Goal: Communication & Community: Answer question/provide support

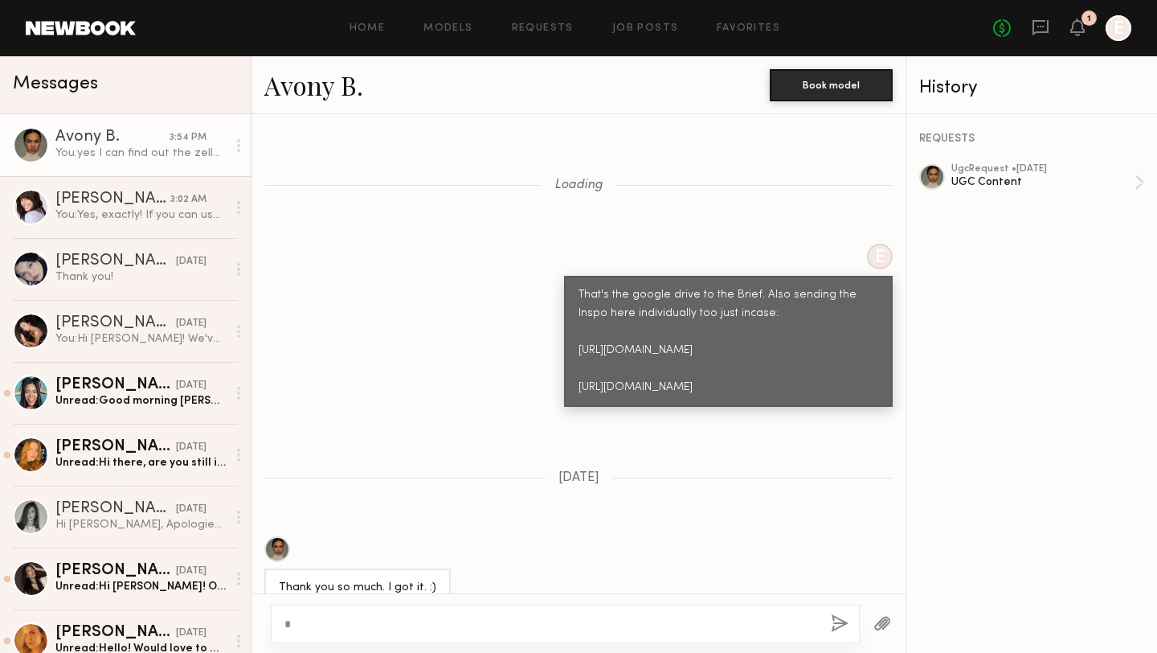
scroll to position [3273, 0]
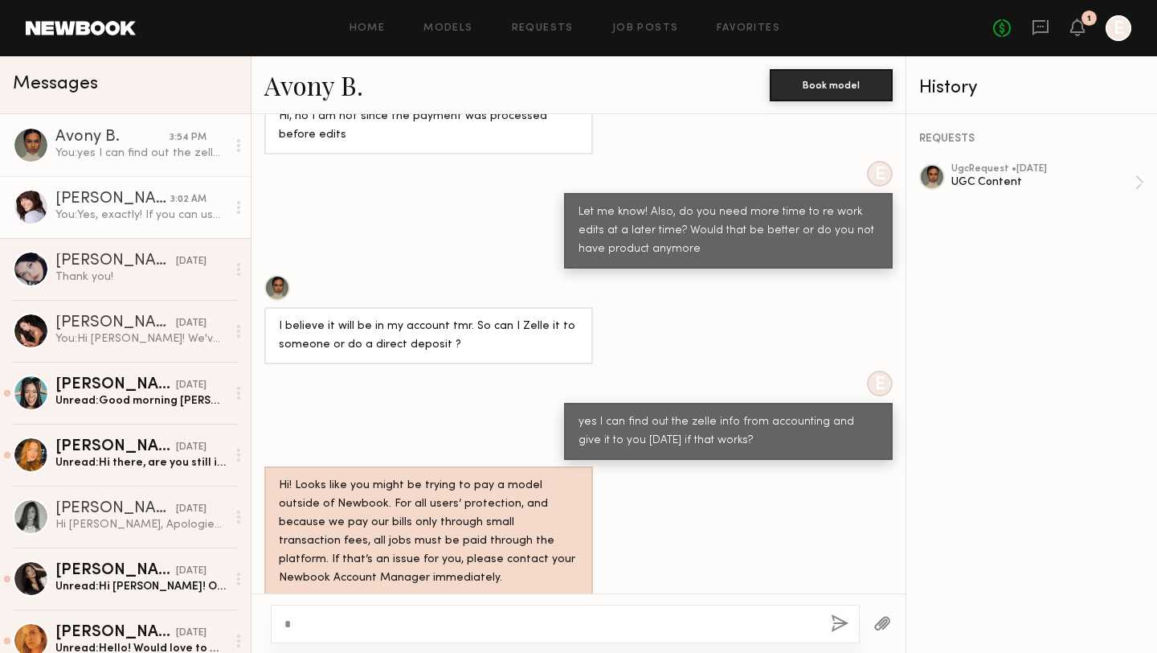
click at [62, 200] on div "[PERSON_NAME]" at bounding box center [112, 199] width 115 height 16
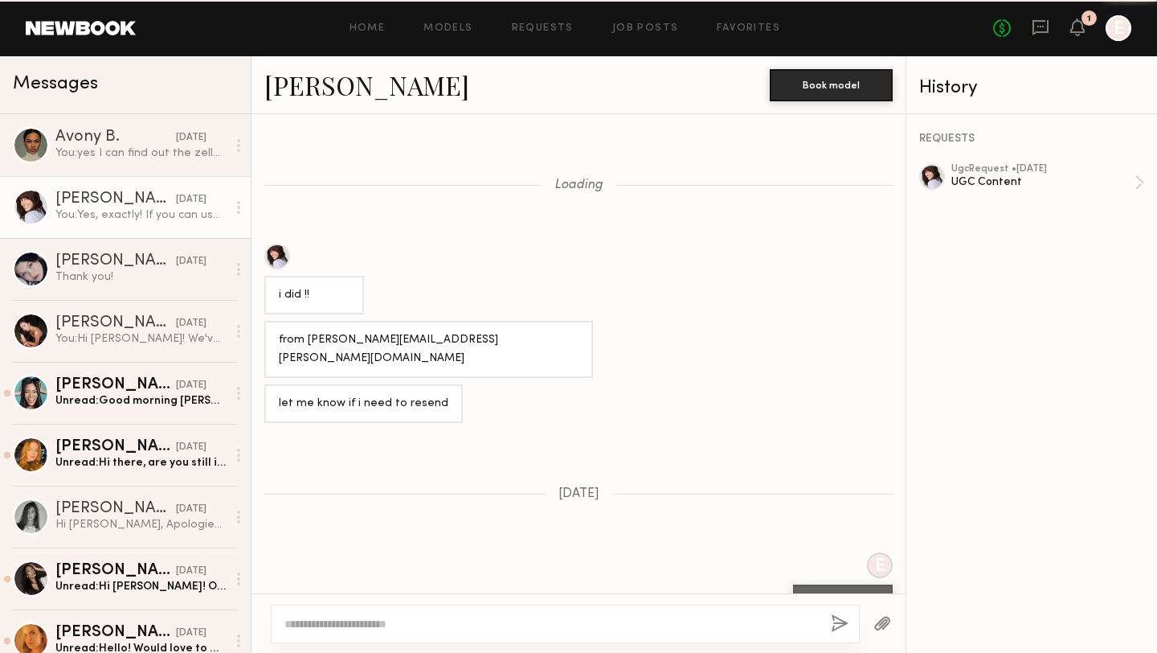
scroll to position [1636, 0]
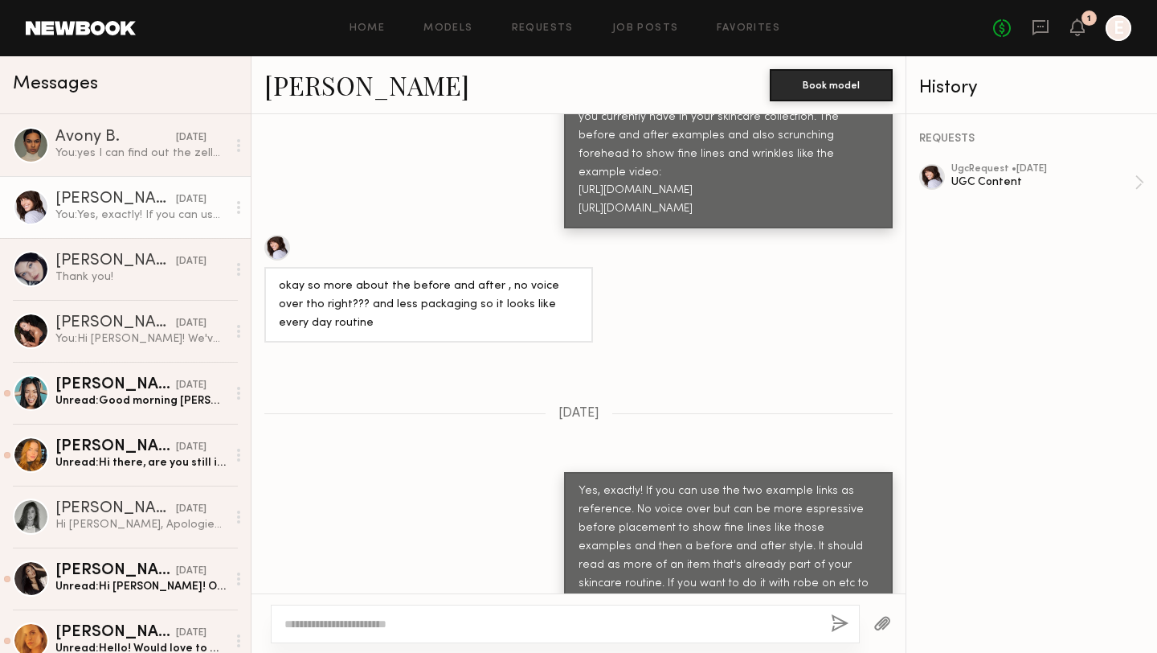
click at [172, 214] on div "You: Yes, exactly! If you can use the two example links as reference. No voice …" at bounding box center [140, 214] width 171 height 15
click at [1011, 167] on div "ugc Request • [DATE]" at bounding box center [1043, 169] width 183 height 10
click at [466, 630] on textarea at bounding box center [552, 624] width 534 height 16
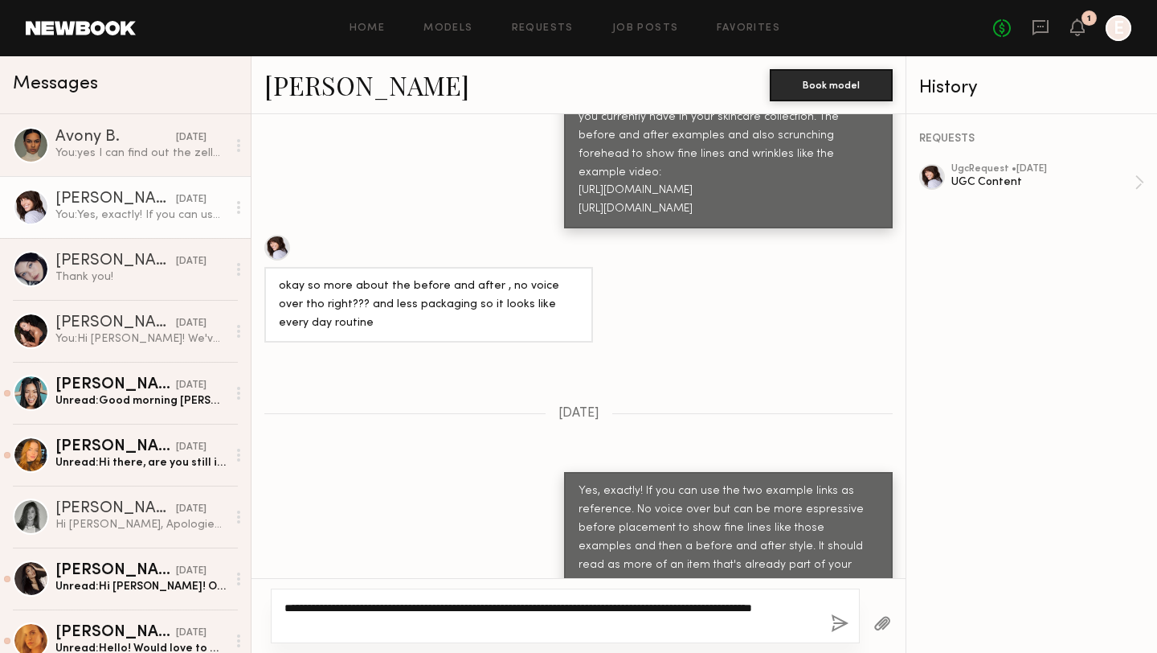
scroll to position [1651, 0]
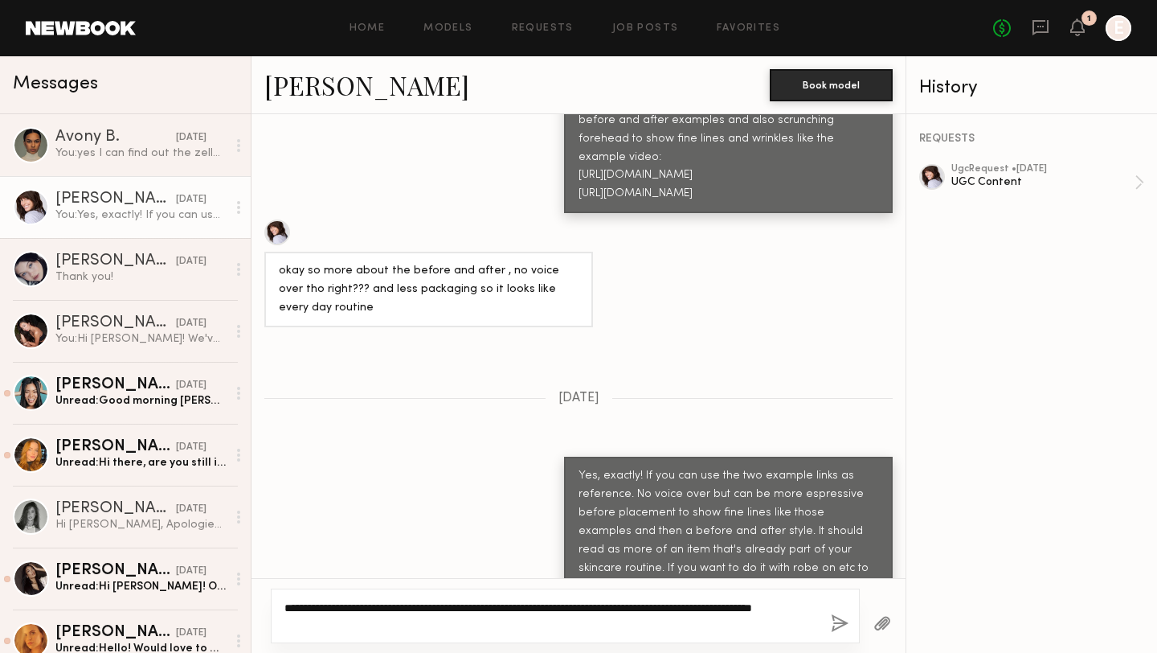
type textarea "**********"
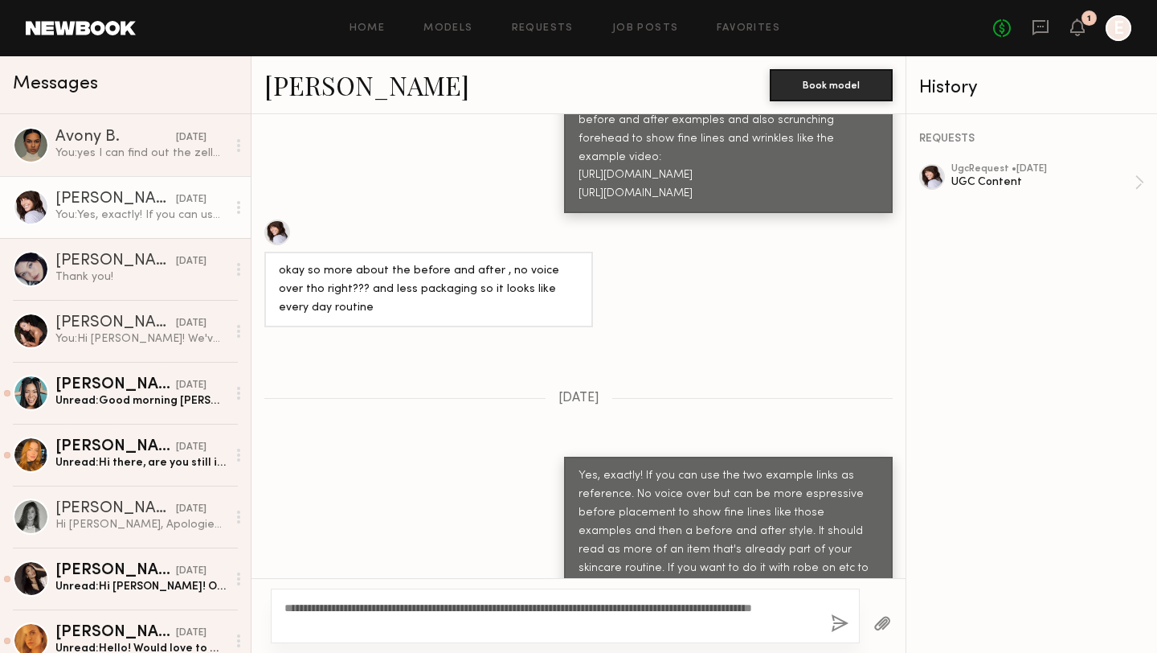
click at [836, 622] on button "button" at bounding box center [840, 624] width 18 height 20
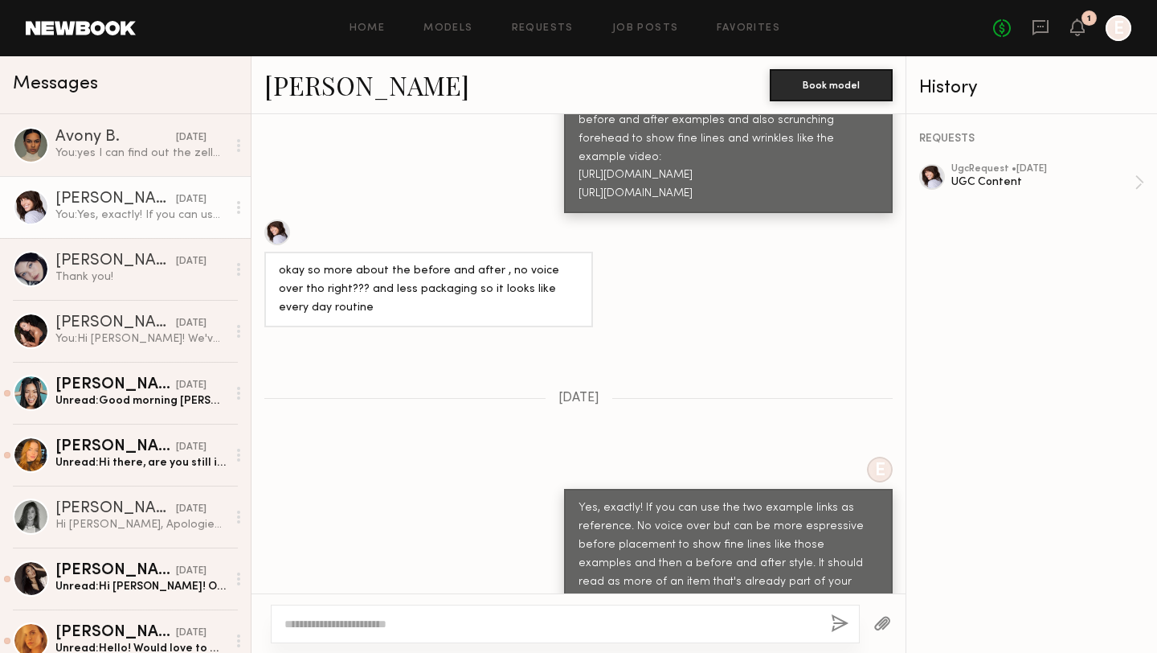
scroll to position [1853, 0]
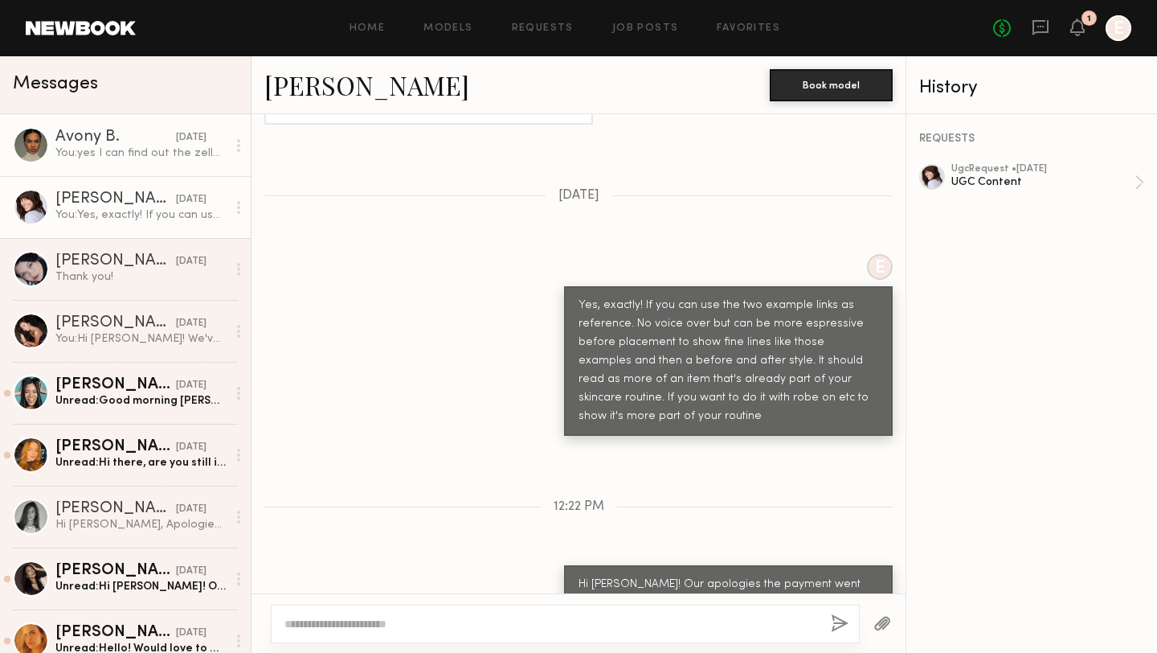
click at [100, 159] on div "You: yes I can find out the zelle info from accounting and give it to you [DATE…" at bounding box center [140, 152] width 171 height 15
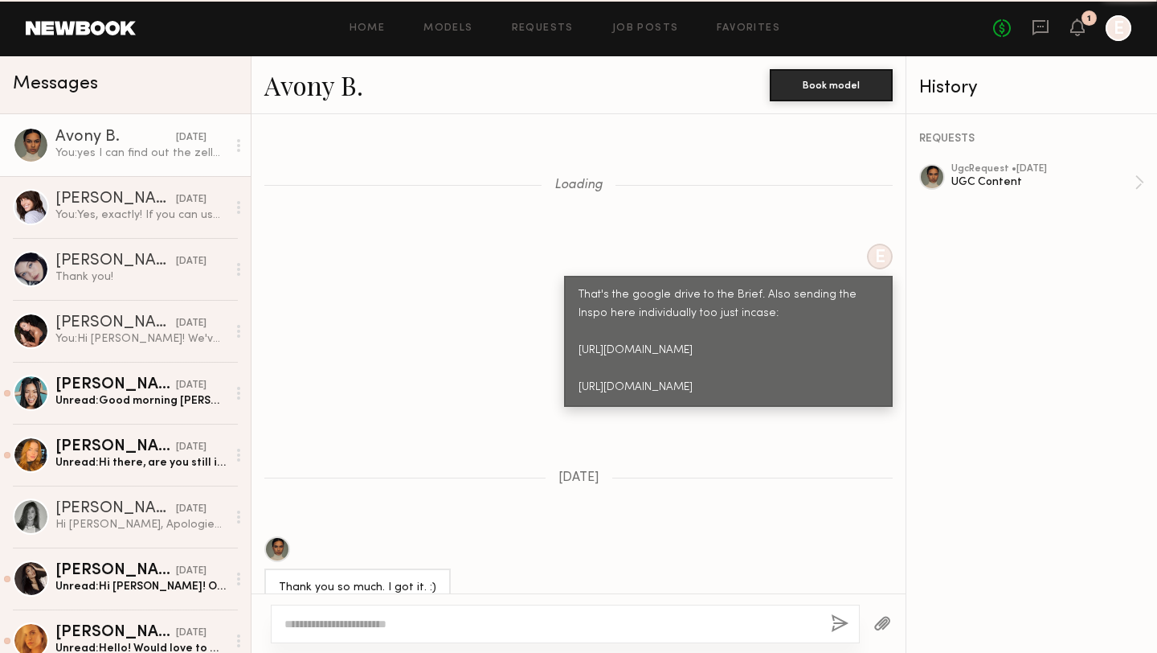
scroll to position [3151, 0]
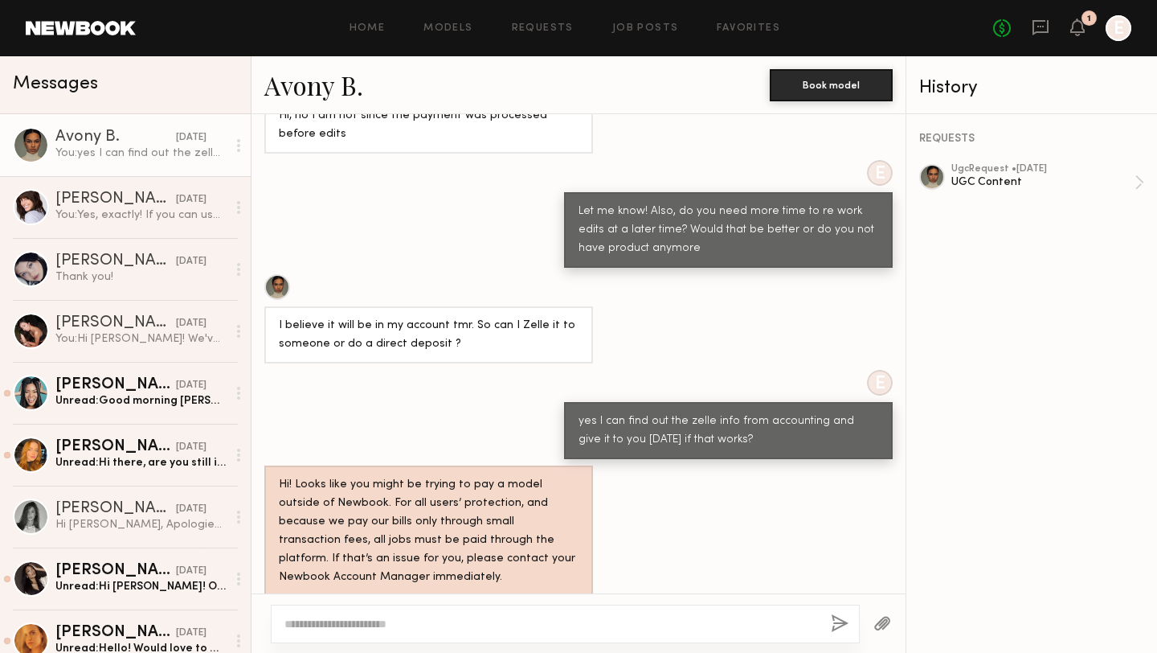
click at [461, 631] on textarea at bounding box center [552, 624] width 534 height 16
type textarea "**********"
click at [838, 619] on button "button" at bounding box center [840, 624] width 18 height 20
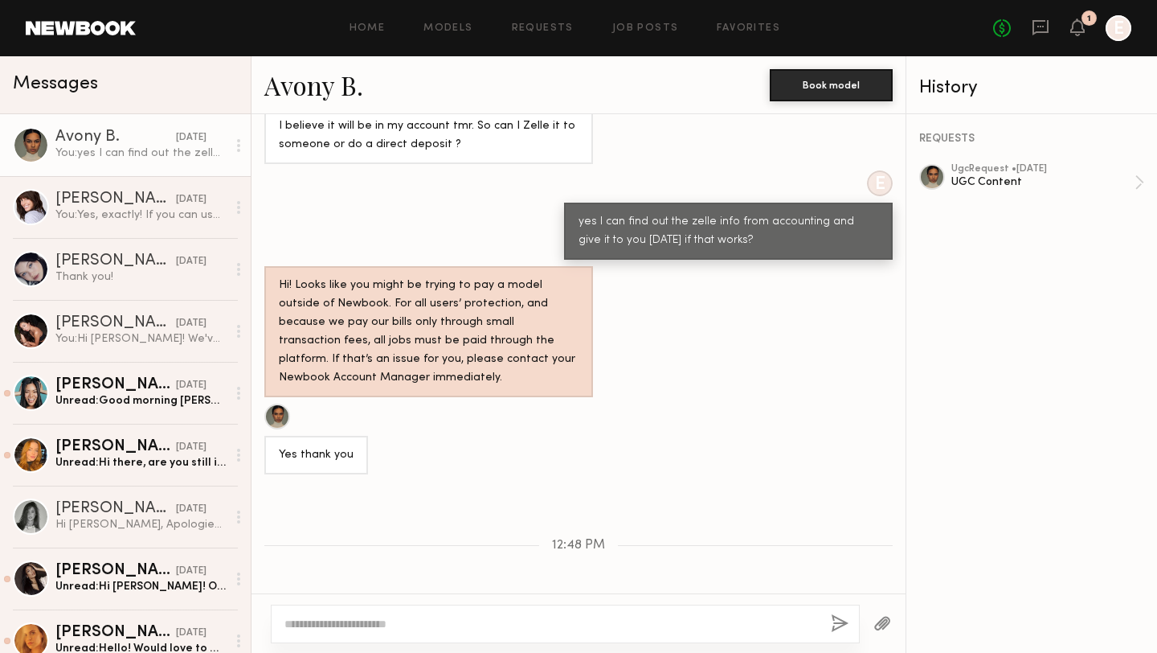
scroll to position [3488, 0]
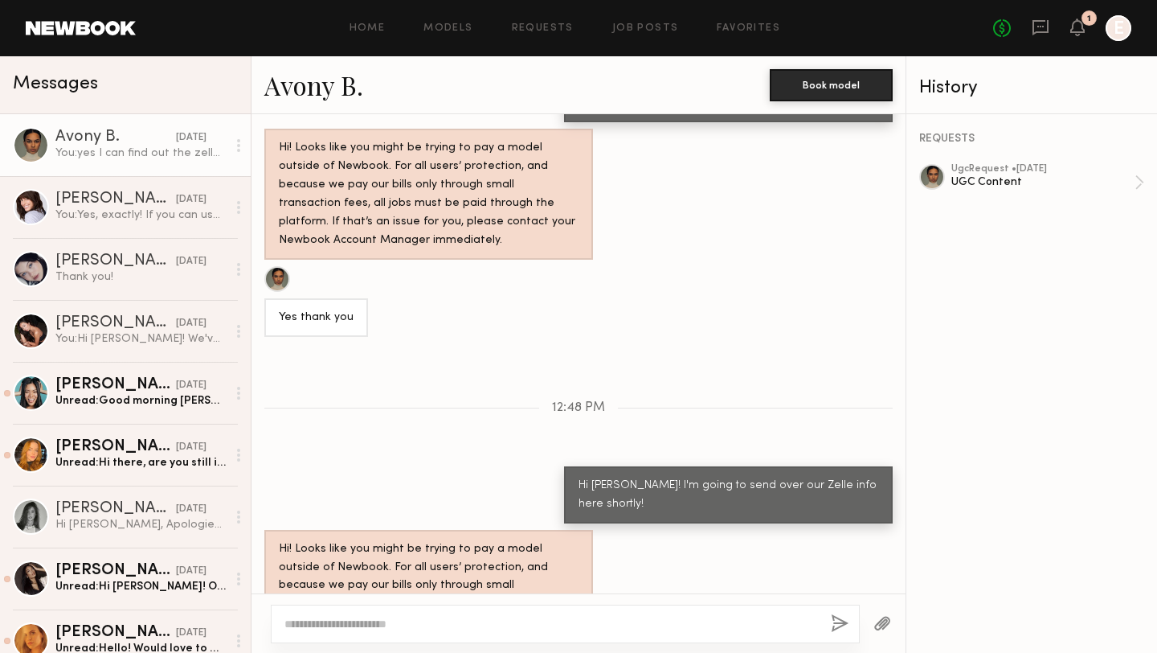
click at [831, 614] on button "button" at bounding box center [840, 624] width 18 height 20
click at [791, 614] on div at bounding box center [565, 623] width 589 height 39
click at [767, 624] on textarea at bounding box center [552, 624] width 534 height 16
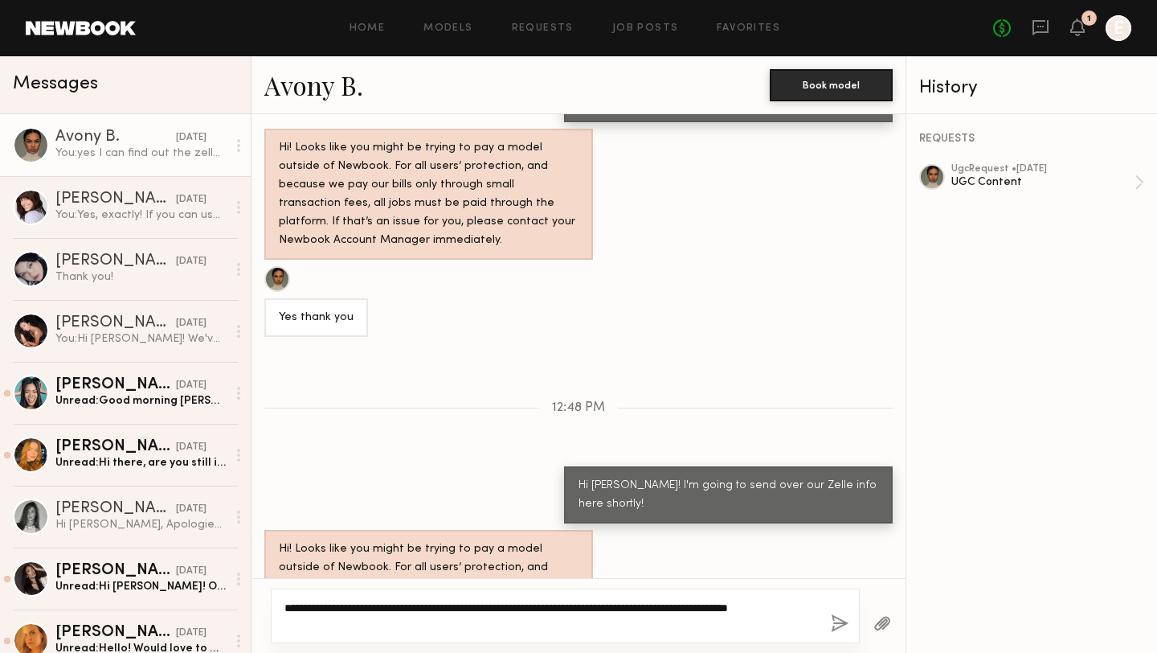
type textarea "**********"
drag, startPoint x: 324, startPoint y: 625, endPoint x: 281, endPoint y: 607, distance: 46.4
click at [281, 607] on div "**********" at bounding box center [565, 615] width 589 height 55
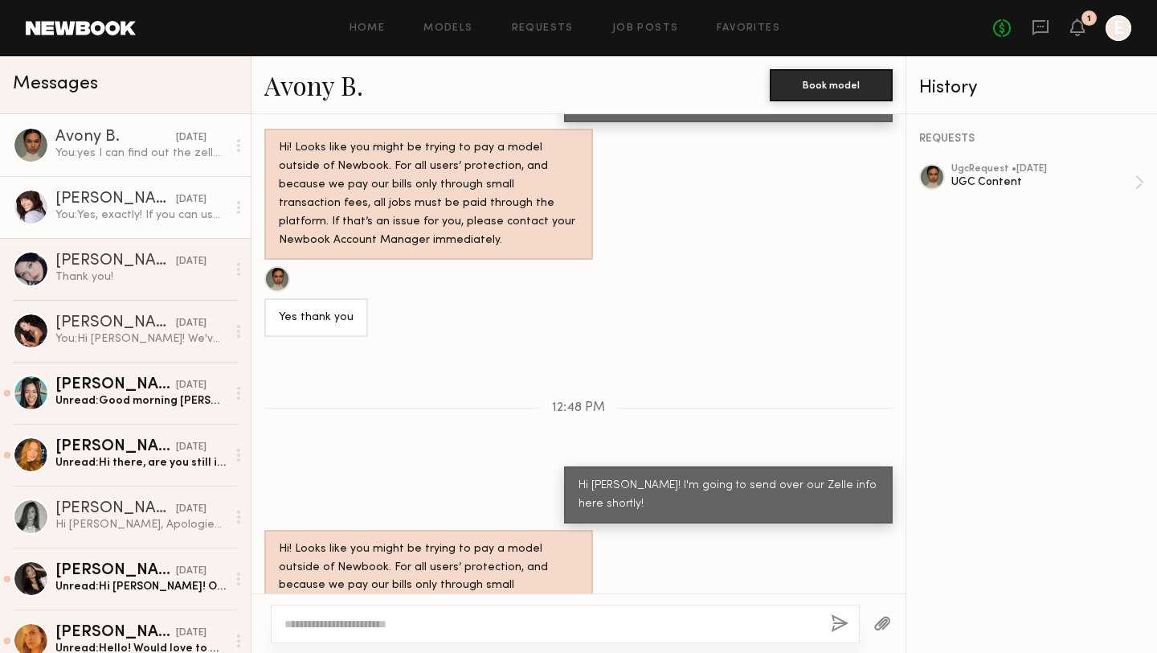
click at [112, 210] on div "You: Yes, exactly! If you can use the two example links as reference. No voice …" at bounding box center [140, 214] width 171 height 15
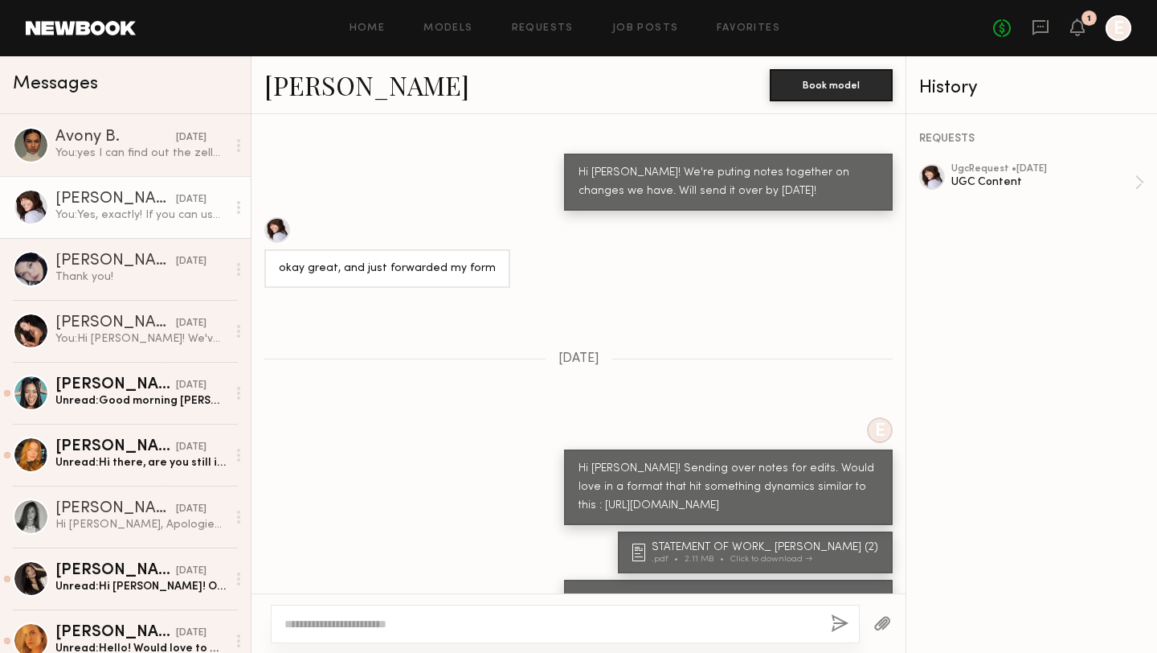
scroll to position [778, 0]
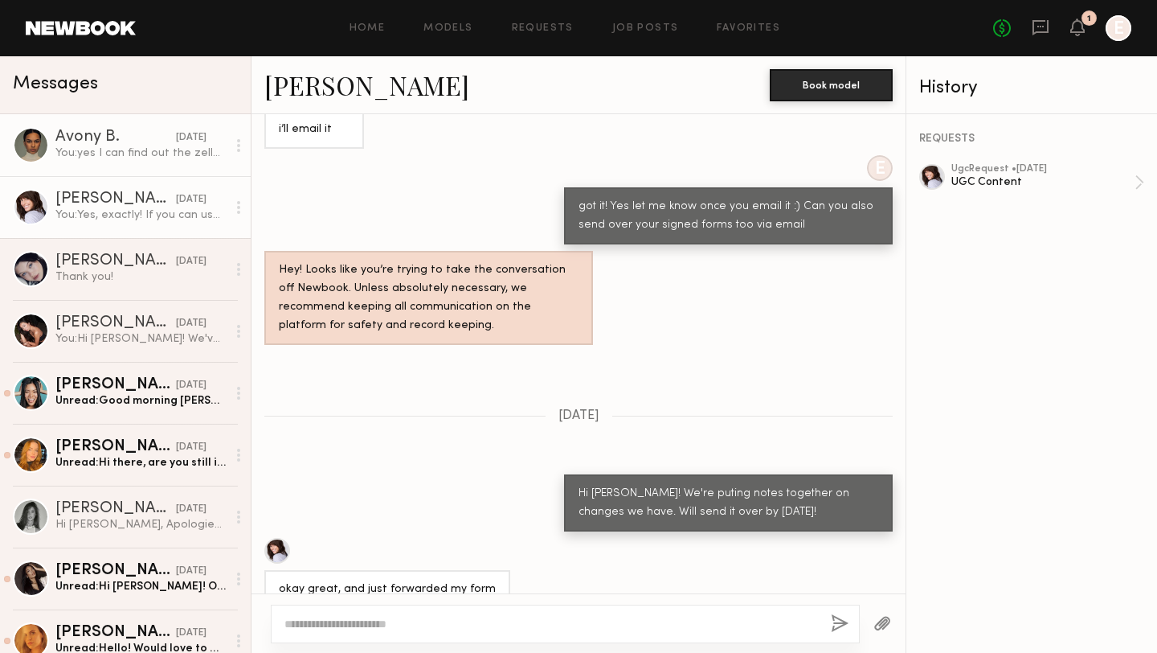
click at [142, 146] on div "You: yes I can find out the zelle info from accounting and give it to you [DATE…" at bounding box center [140, 152] width 171 height 15
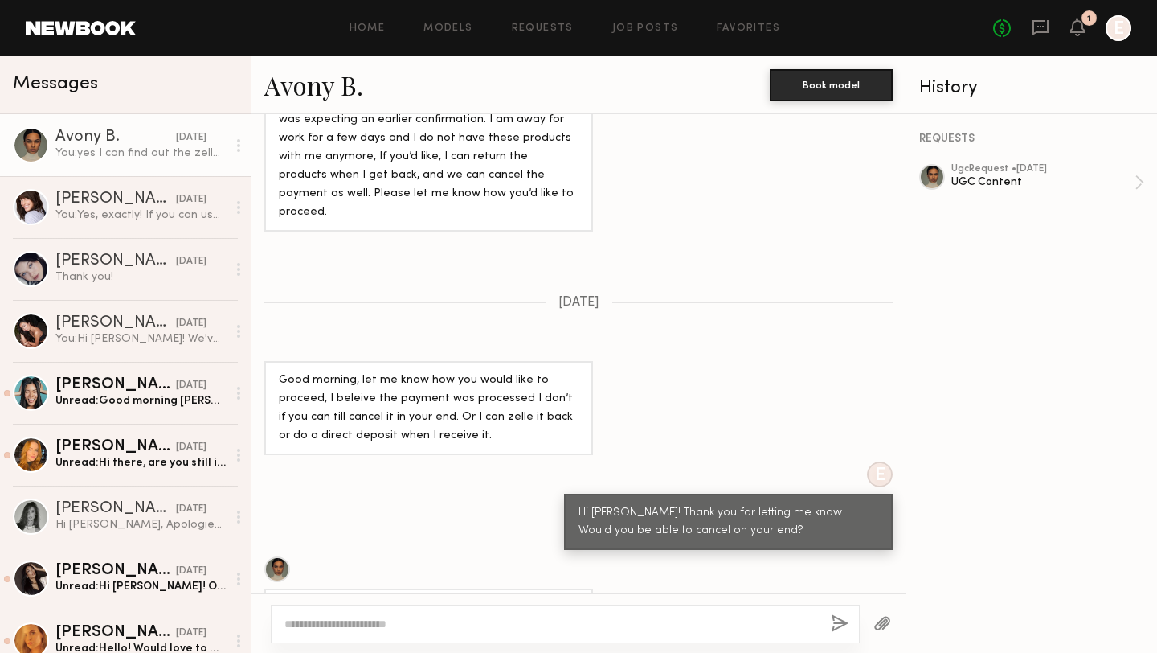
scroll to position [3602, 0]
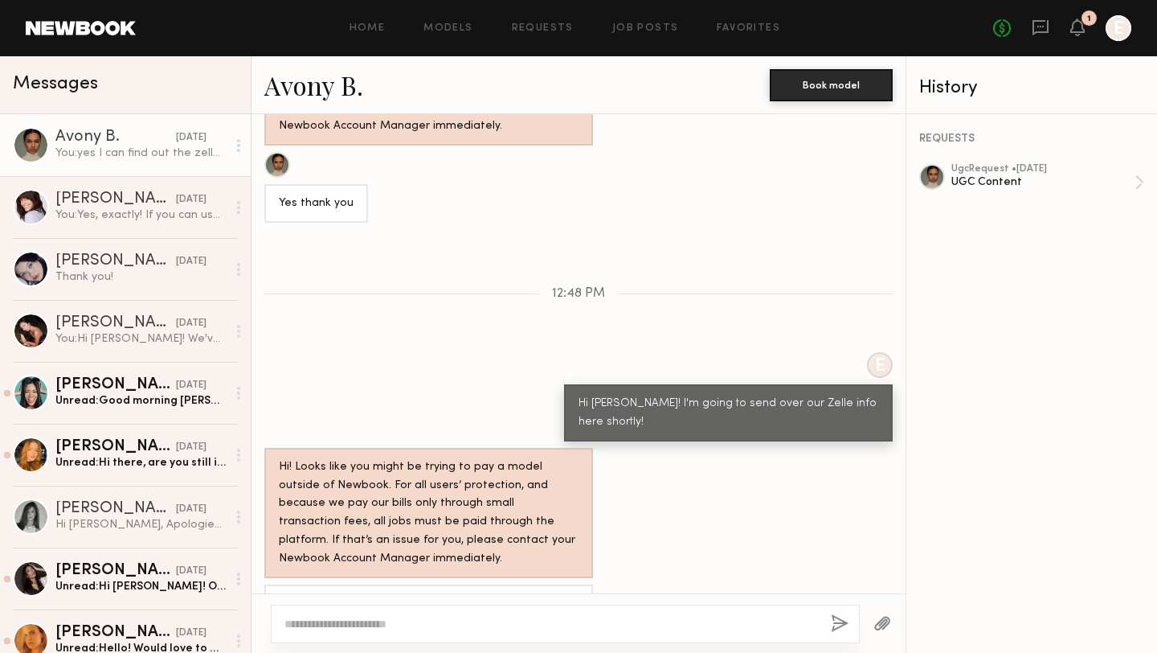
click at [1111, 27] on div at bounding box center [1119, 28] width 26 height 26
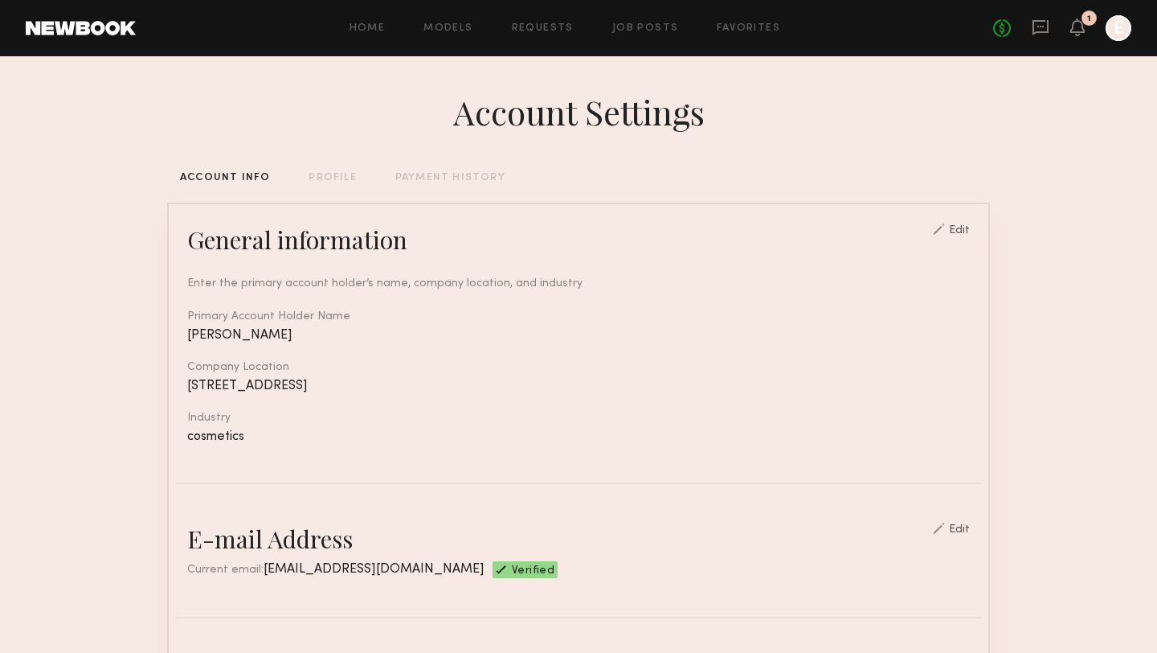
click at [43, 30] on link at bounding box center [81, 28] width 110 height 14
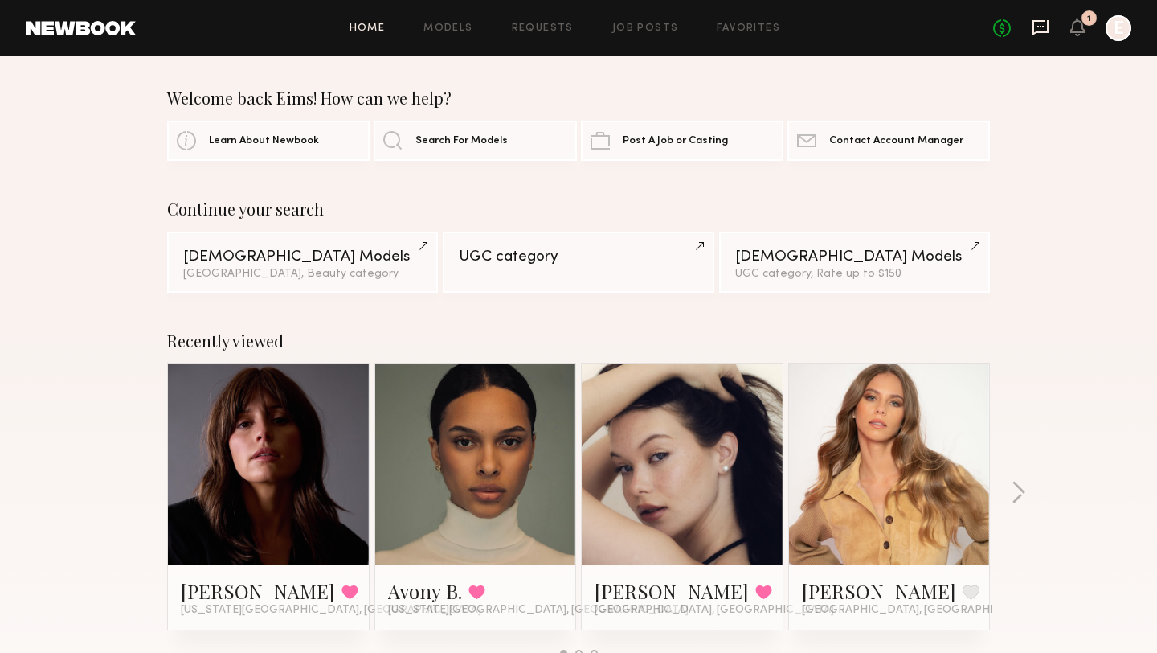
click at [1042, 30] on icon at bounding box center [1041, 27] width 18 height 18
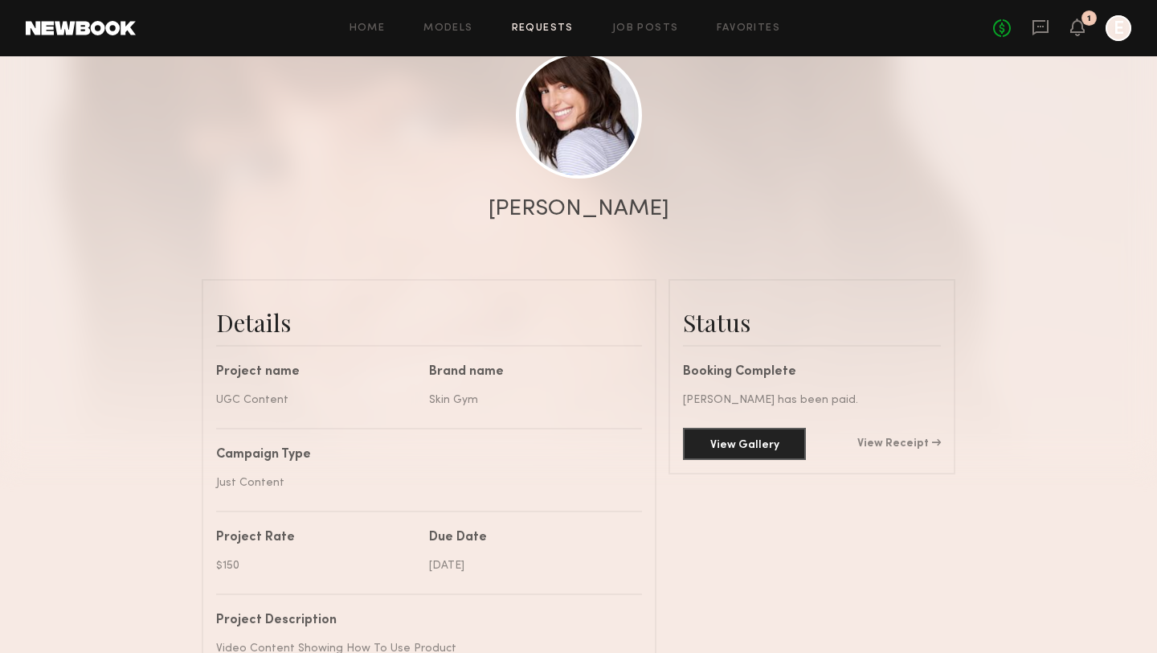
scroll to position [6542, 0]
click at [890, 444] on link "View Receipt" at bounding box center [900, 443] width 84 height 11
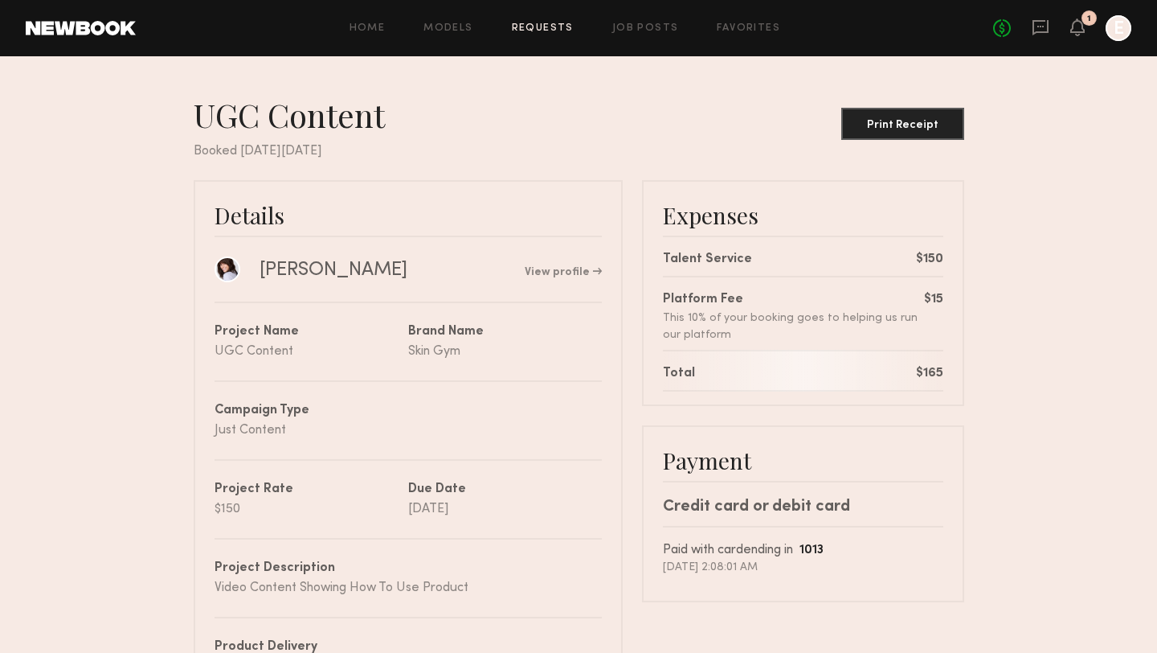
click at [778, 547] on div "Paid with card ending in 1013" at bounding box center [803, 550] width 280 height 20
